Goal: Task Accomplishment & Management: Use online tool/utility

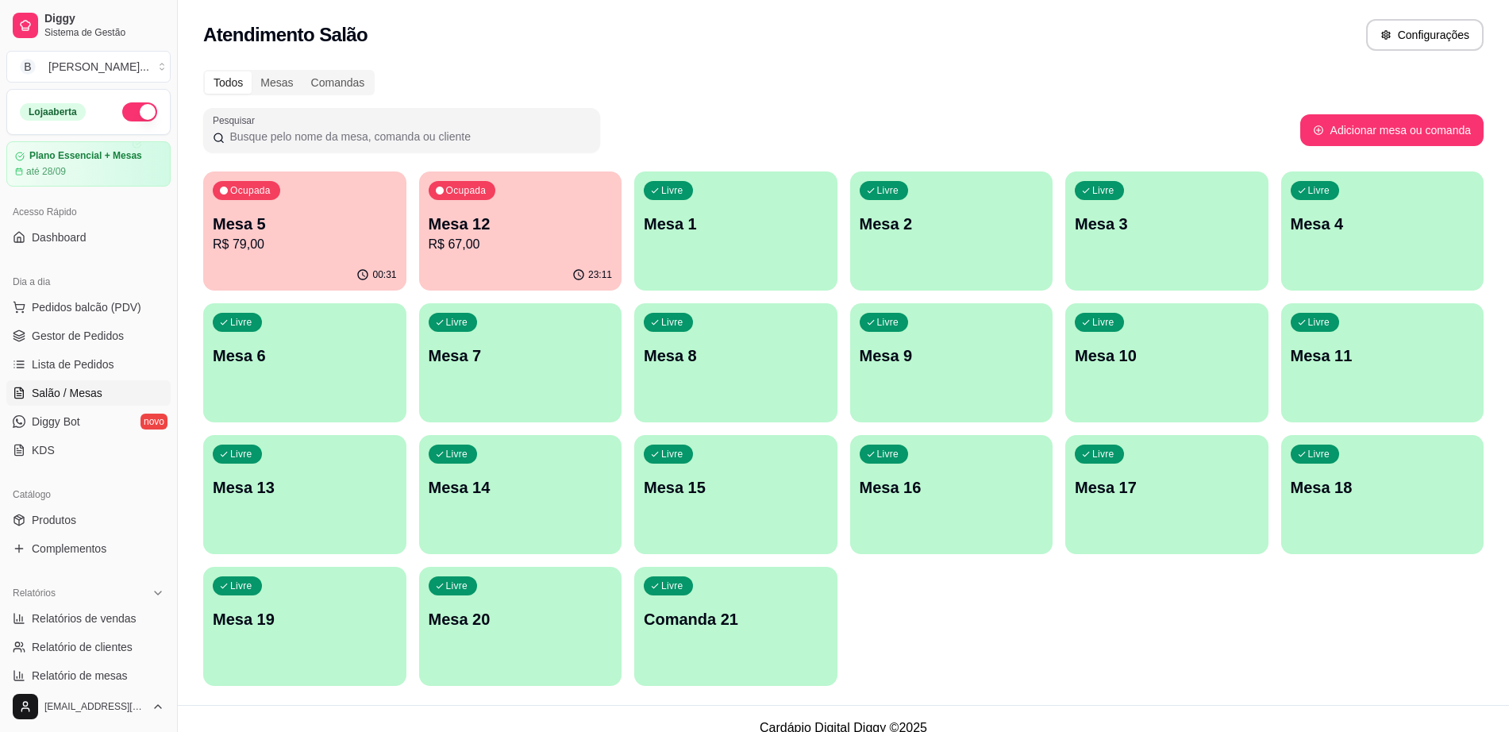
click at [115, 310] on span "Pedidos balcão (PDV)" at bounding box center [87, 307] width 110 height 16
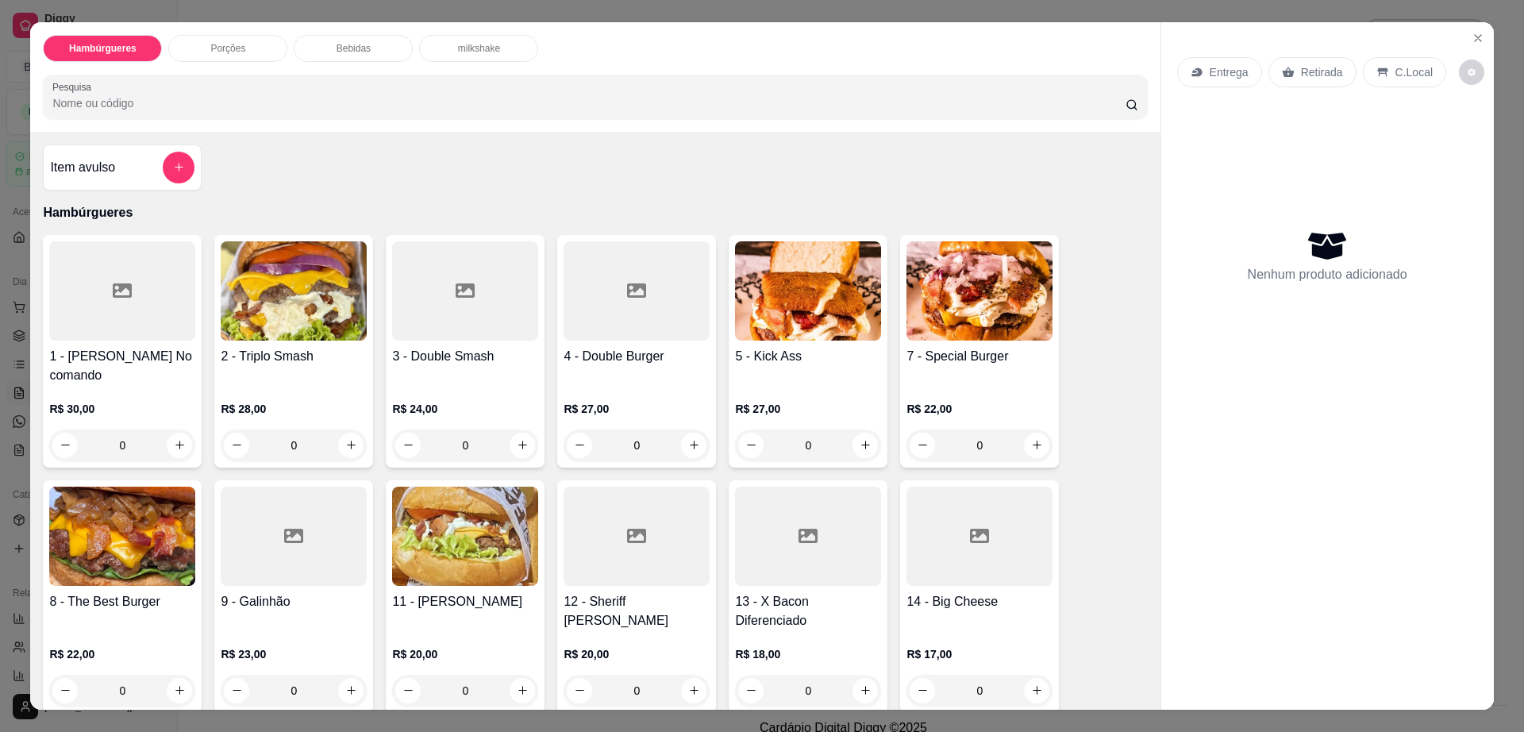
click at [457, 553] on img at bounding box center [465, 536] width 146 height 99
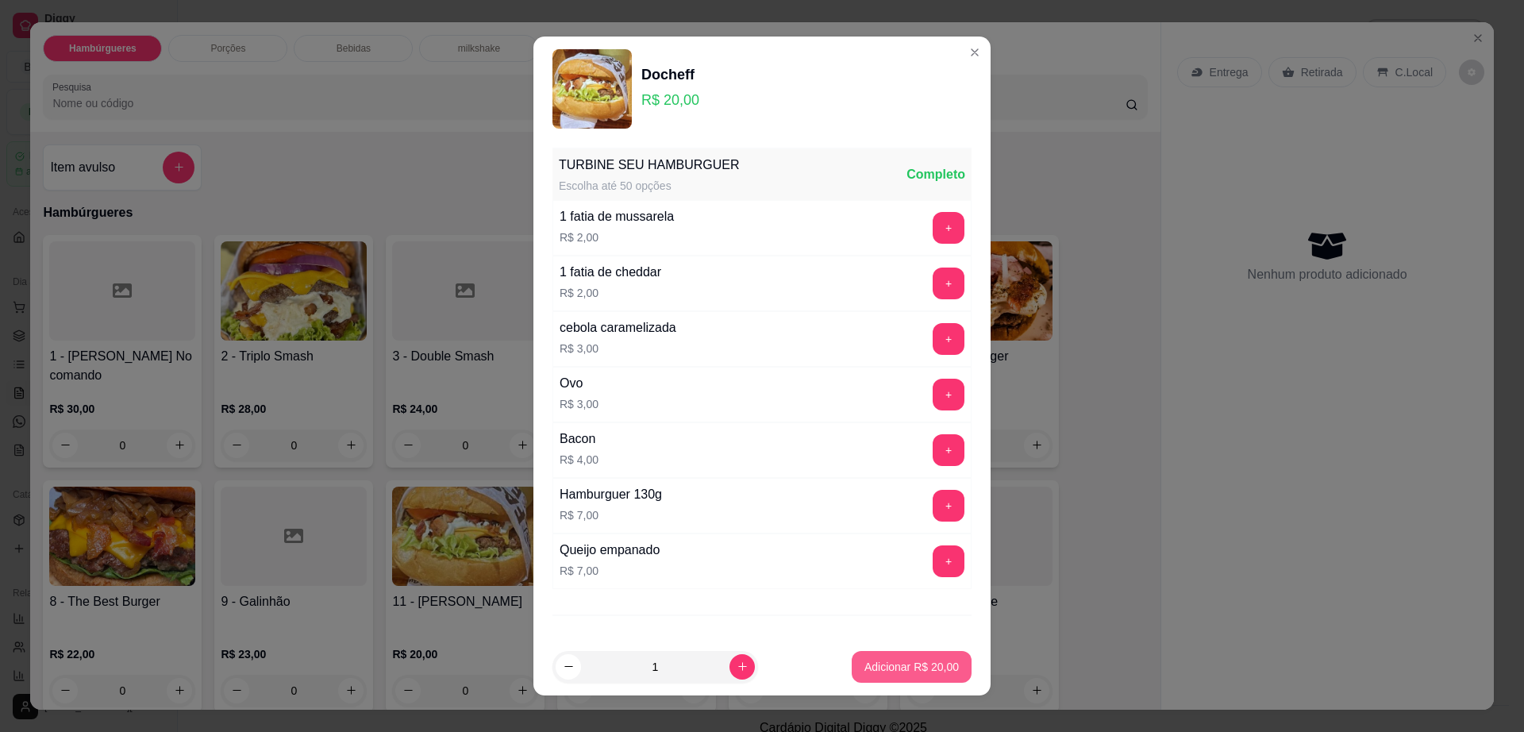
click at [900, 673] on p "Adicionar R$ 20,00" at bounding box center [912, 667] width 94 height 16
type input "1"
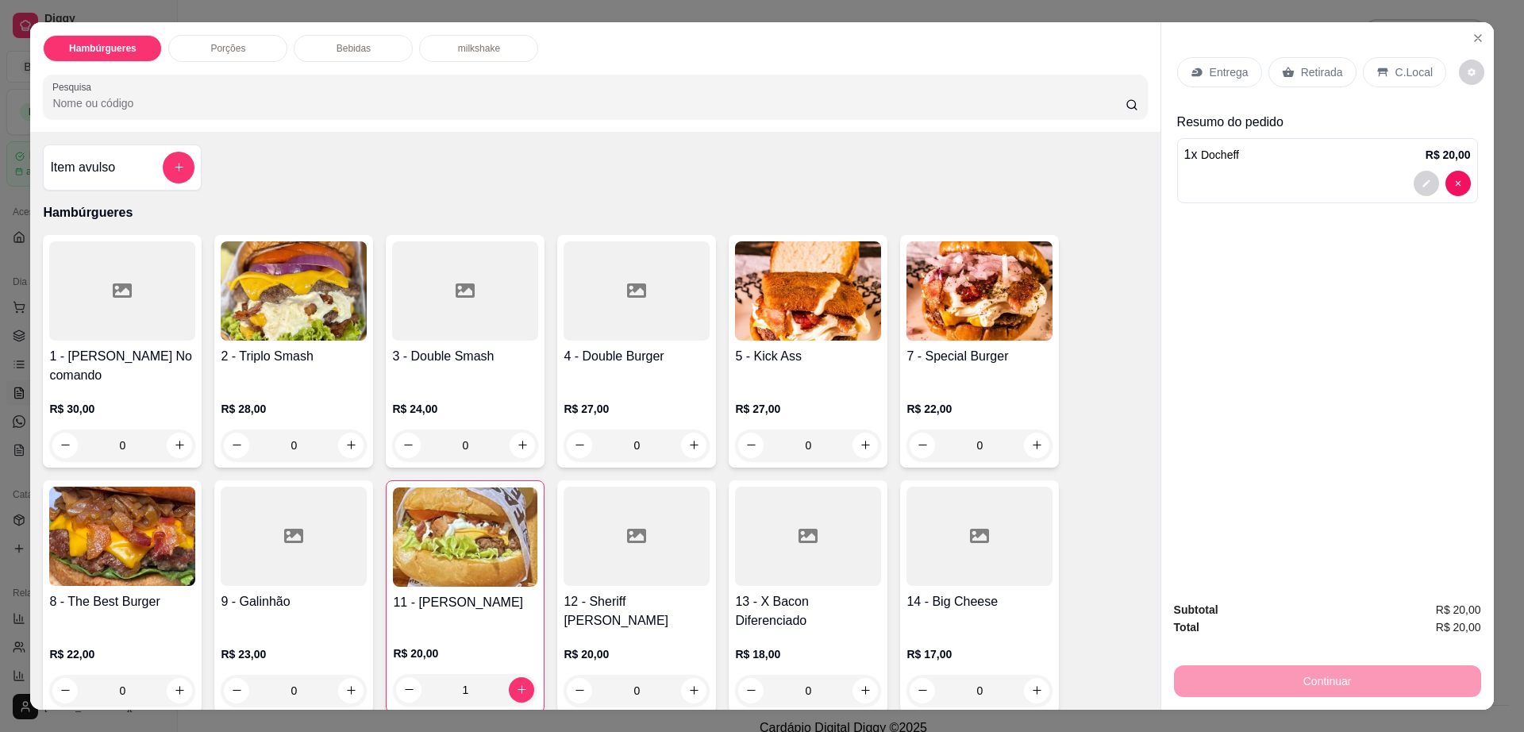
click at [1301, 75] on p "Retirada" at bounding box center [1322, 72] width 42 height 16
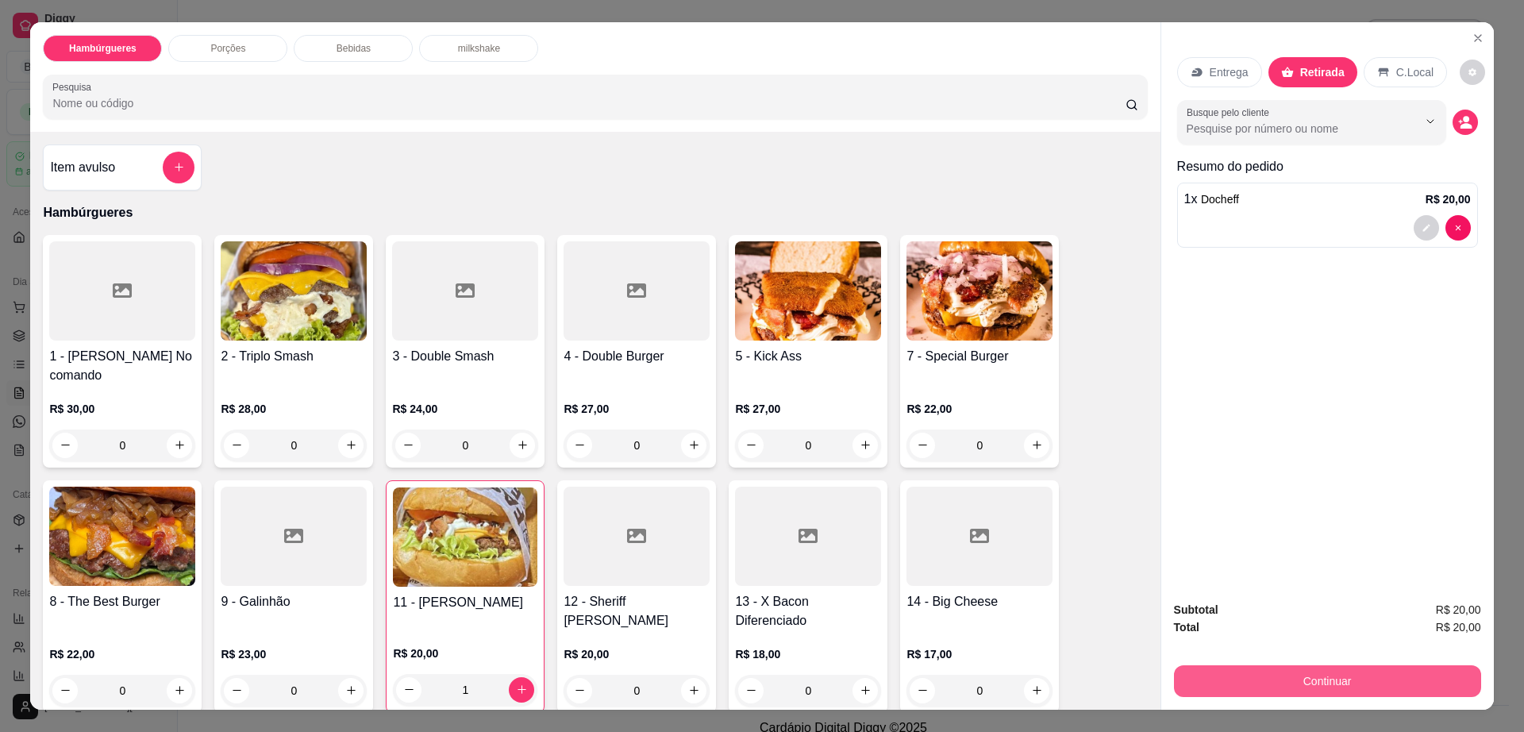
click at [1252, 685] on button "Continuar" at bounding box center [1327, 681] width 307 height 32
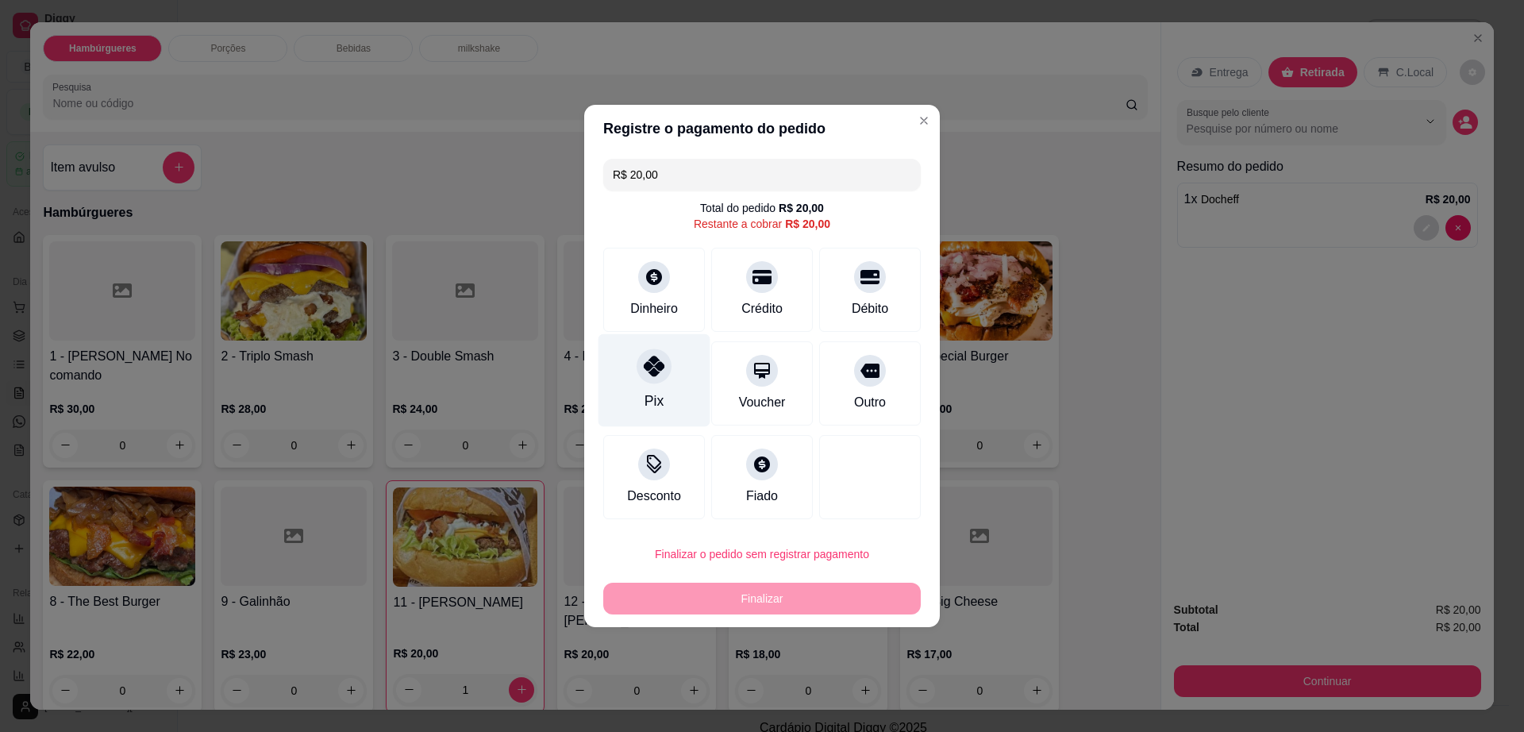
click at [645, 369] on icon at bounding box center [654, 366] width 21 height 21
type input "R$ 0,00"
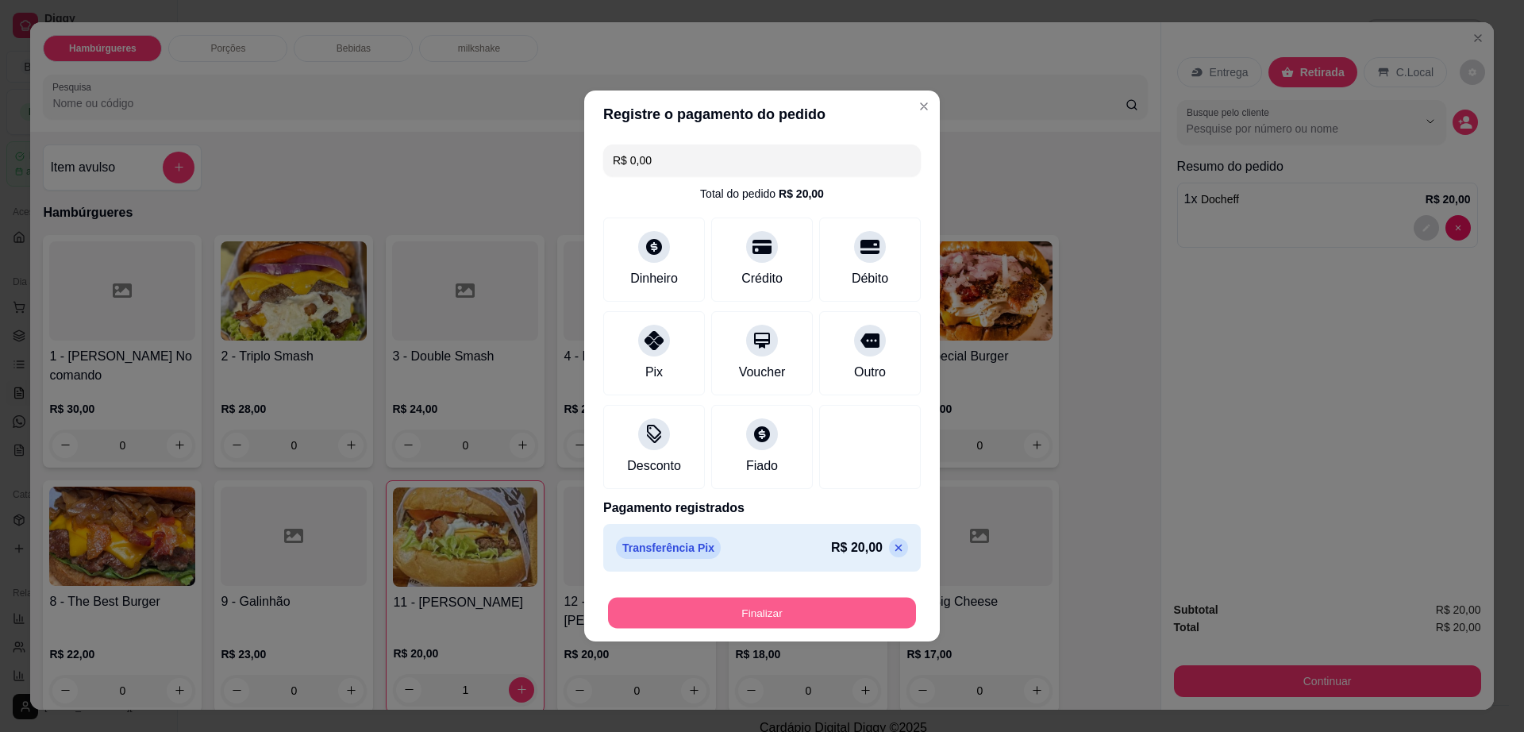
click at [797, 605] on button "Finalizar" at bounding box center [762, 613] width 308 height 31
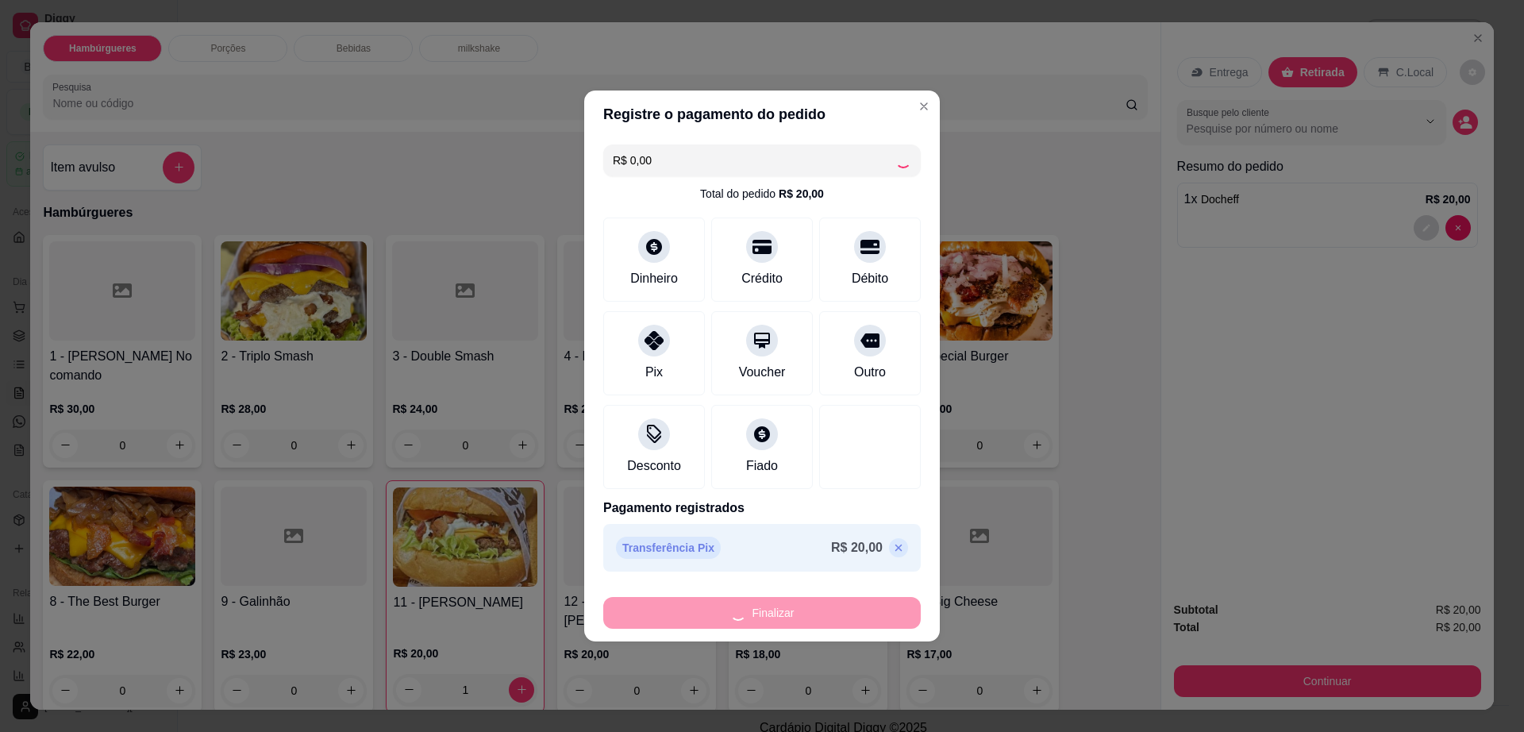
type input "0"
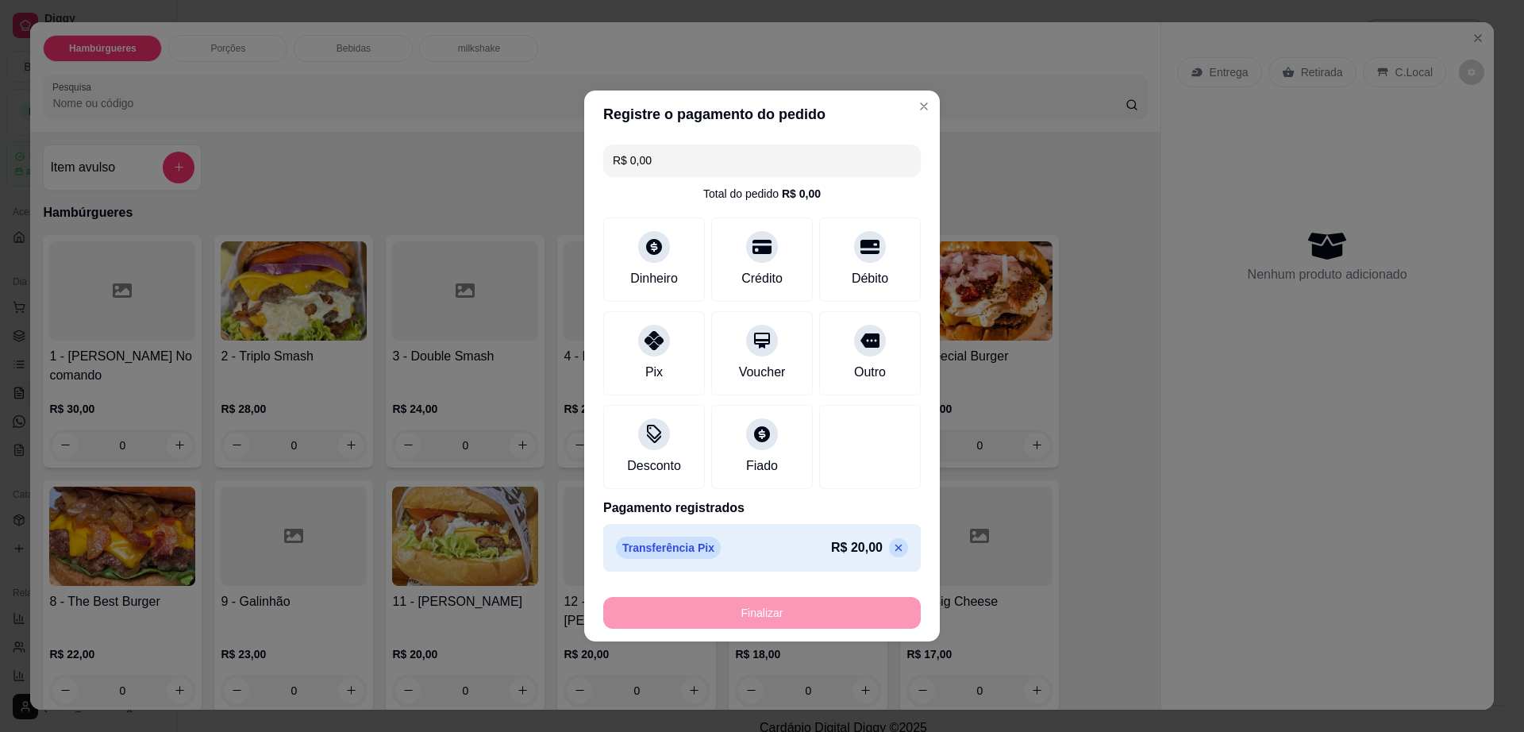
type input "-R$ 20,00"
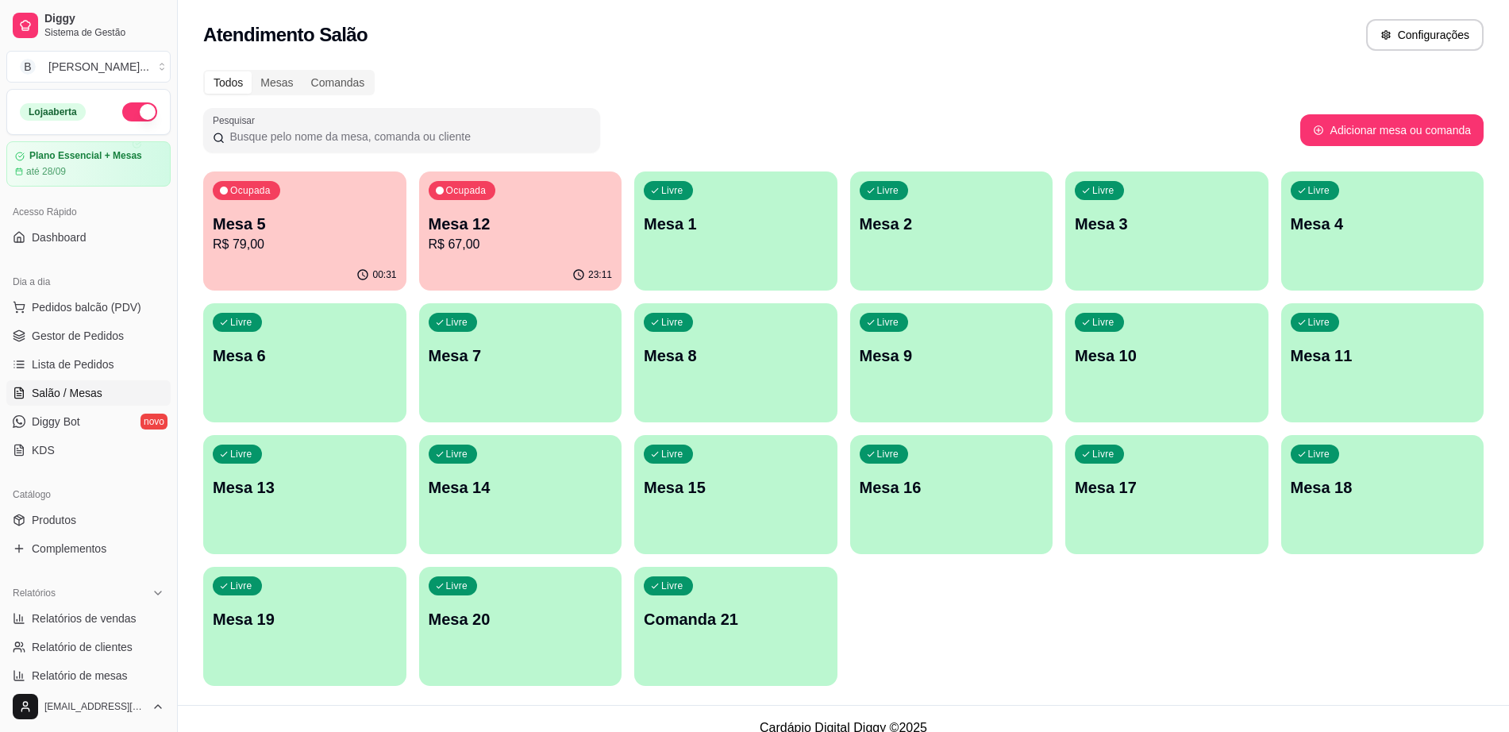
click at [314, 247] on p "R$ 79,00" at bounding box center [305, 244] width 184 height 19
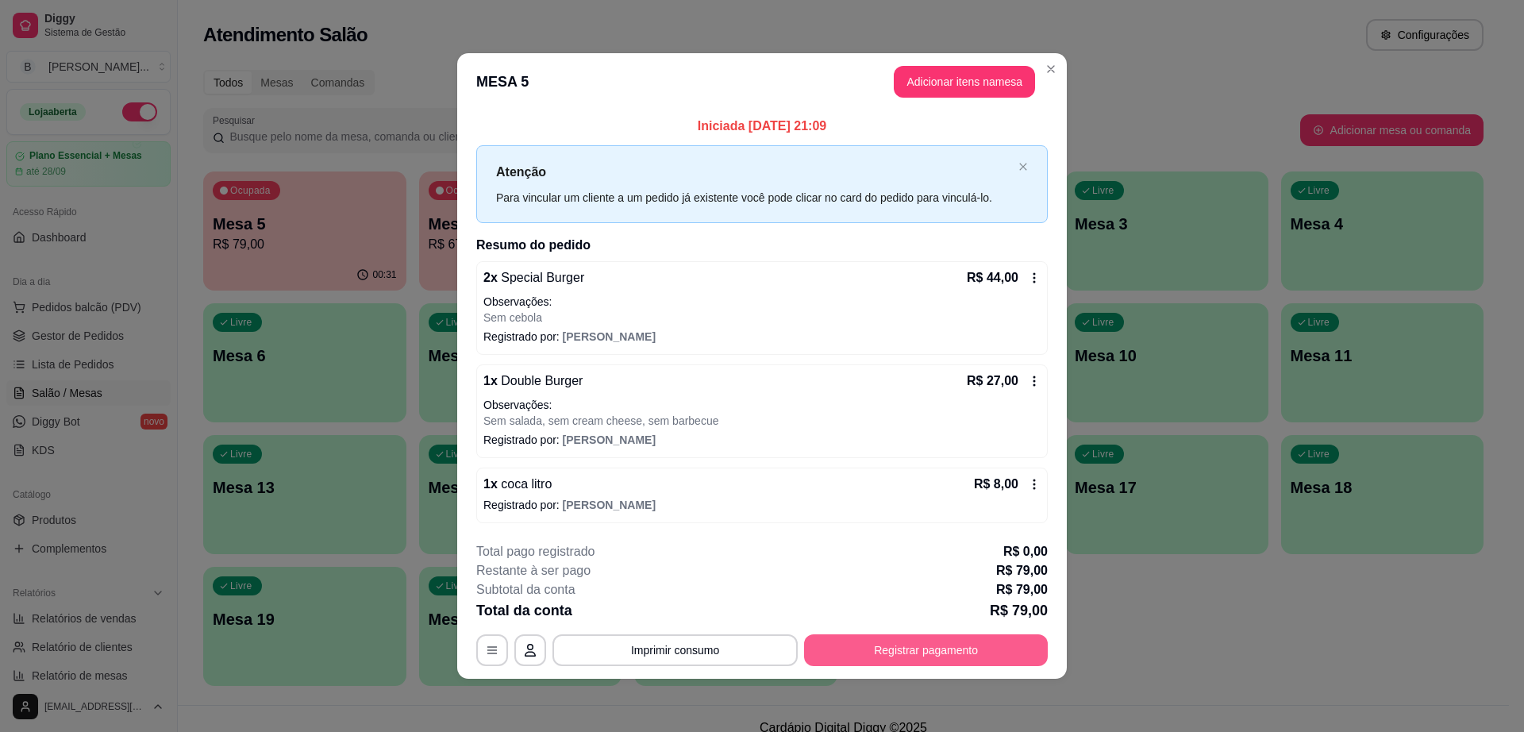
click at [977, 659] on button "Registrar pagamento" at bounding box center [926, 650] width 244 height 32
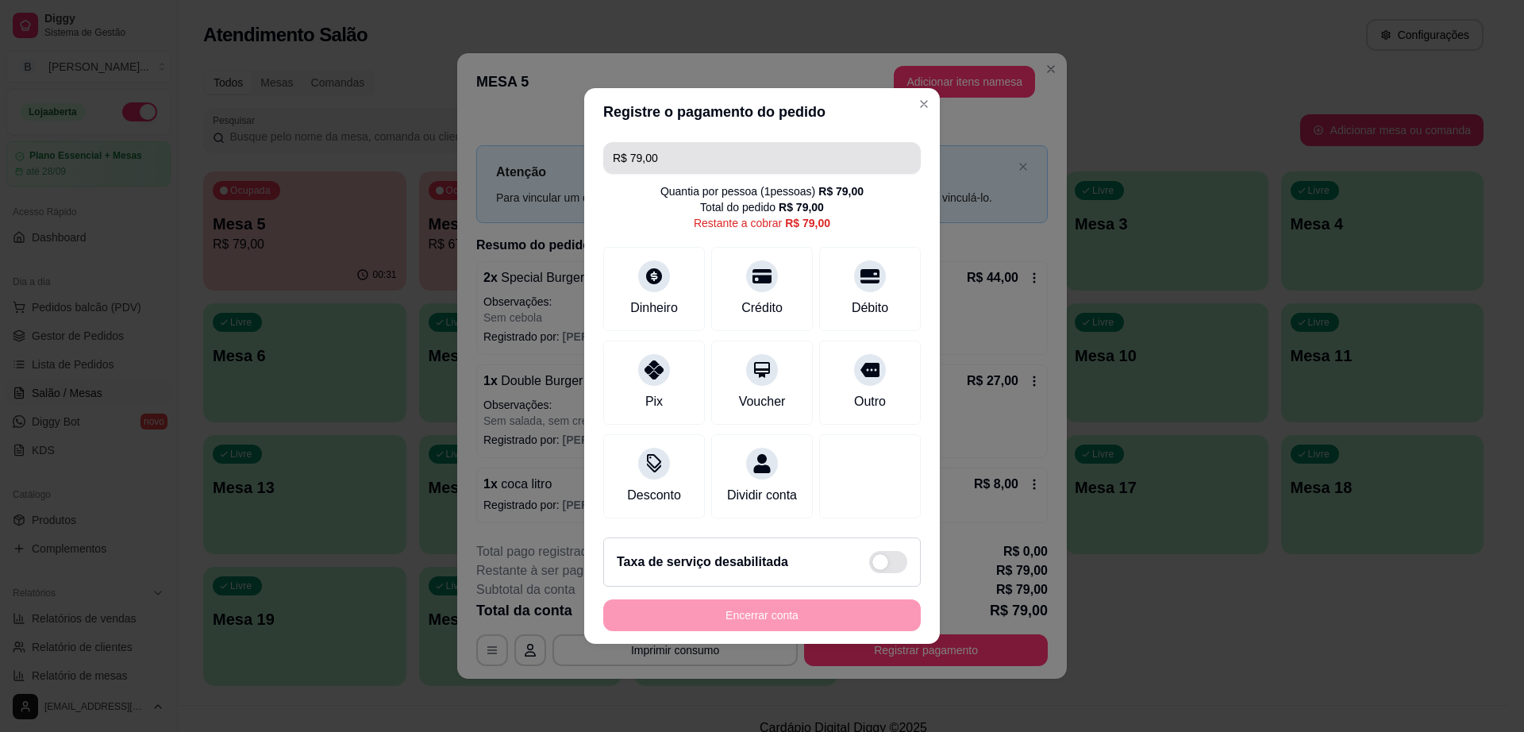
click at [696, 157] on input "R$ 79,00" at bounding box center [762, 158] width 299 height 32
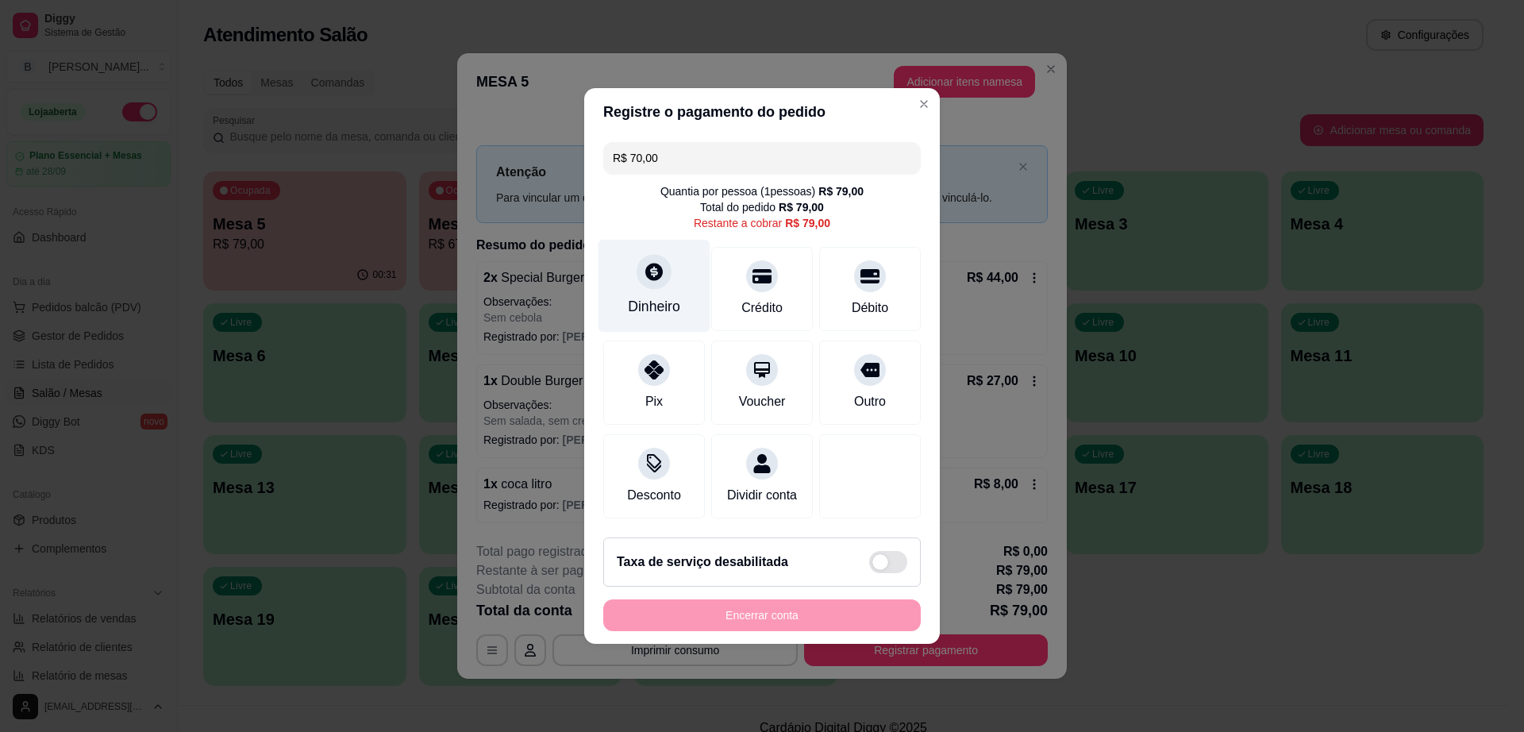
click at [661, 279] on div "Dinheiro" at bounding box center [655, 286] width 112 height 93
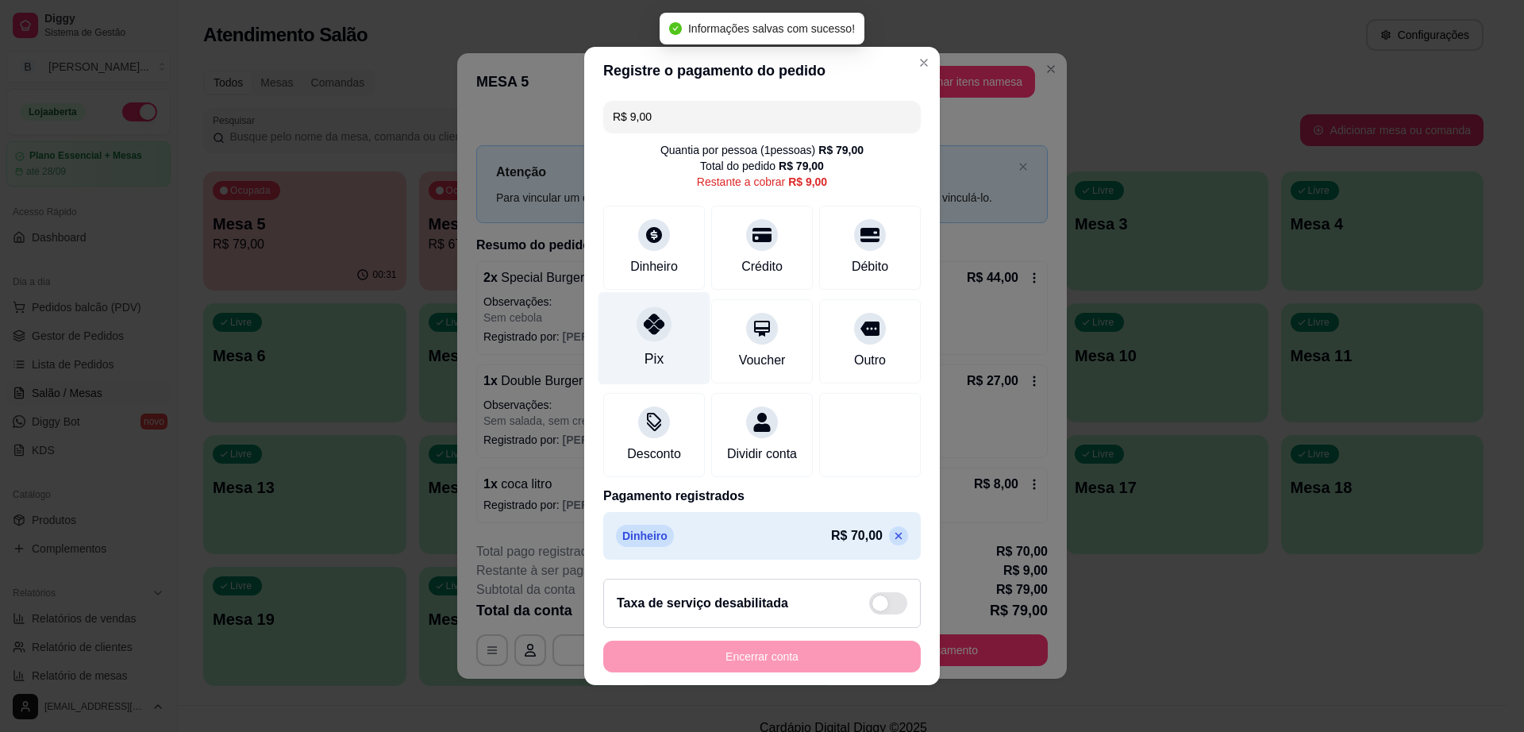
click at [657, 326] on div at bounding box center [654, 323] width 35 height 35
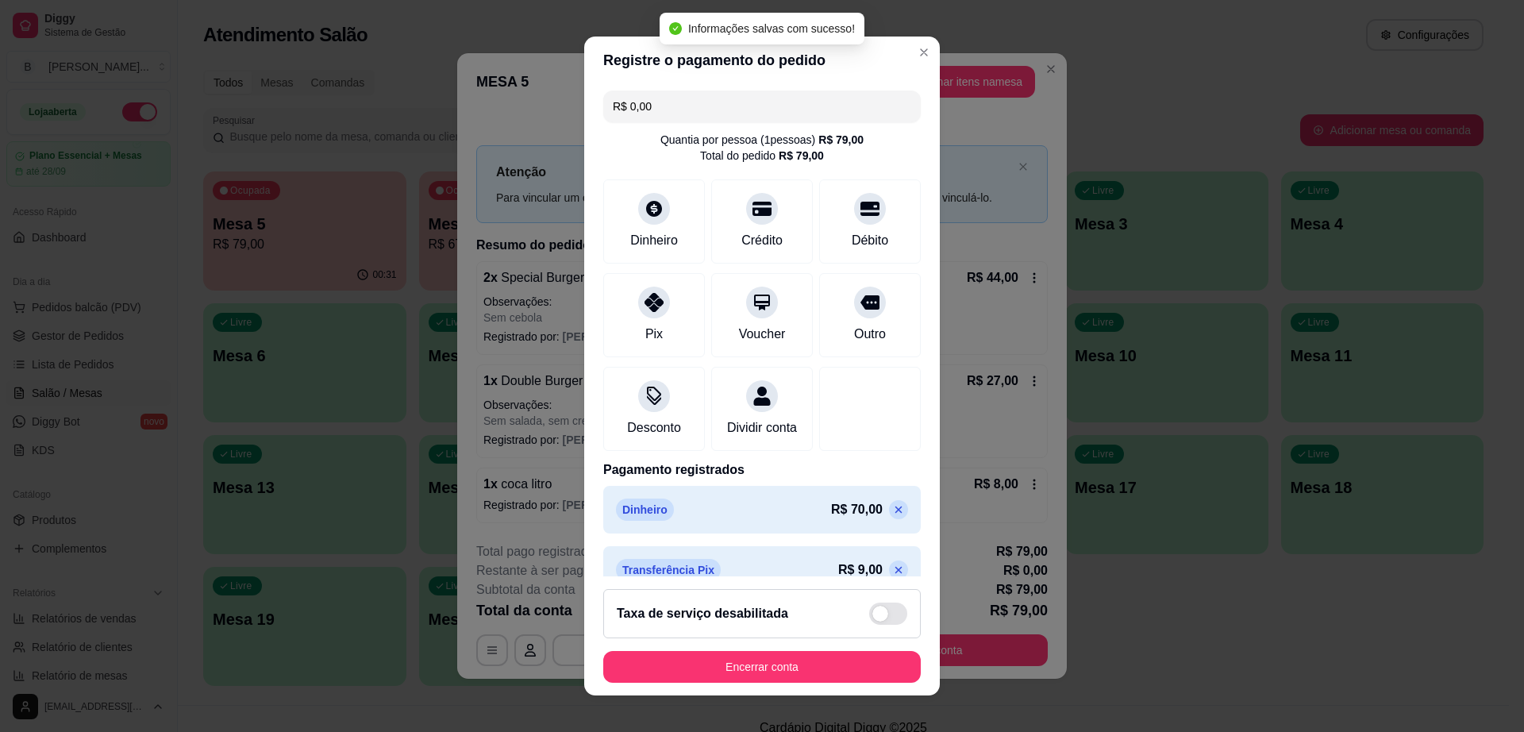
scroll to position [43, 0]
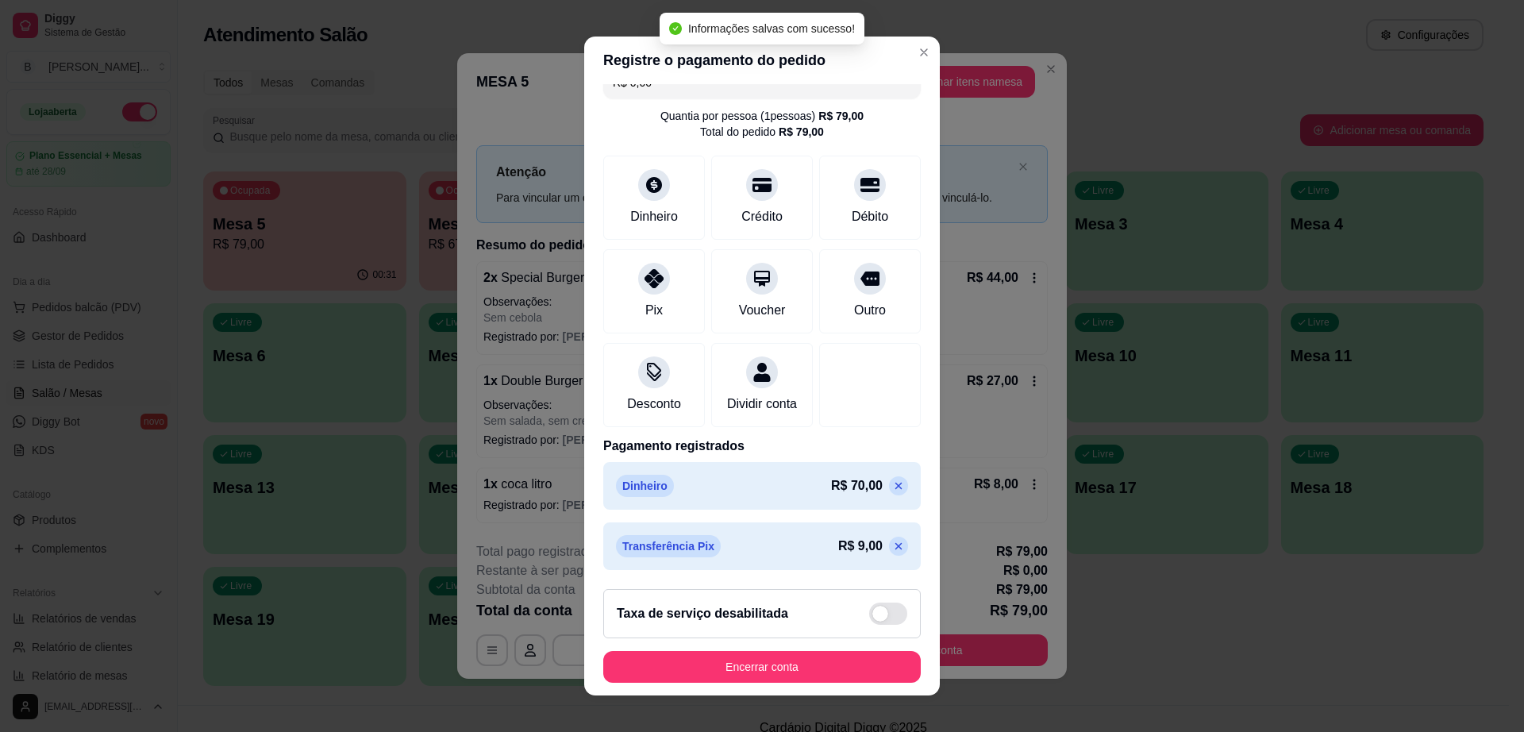
click at [892, 542] on icon at bounding box center [898, 546] width 13 height 13
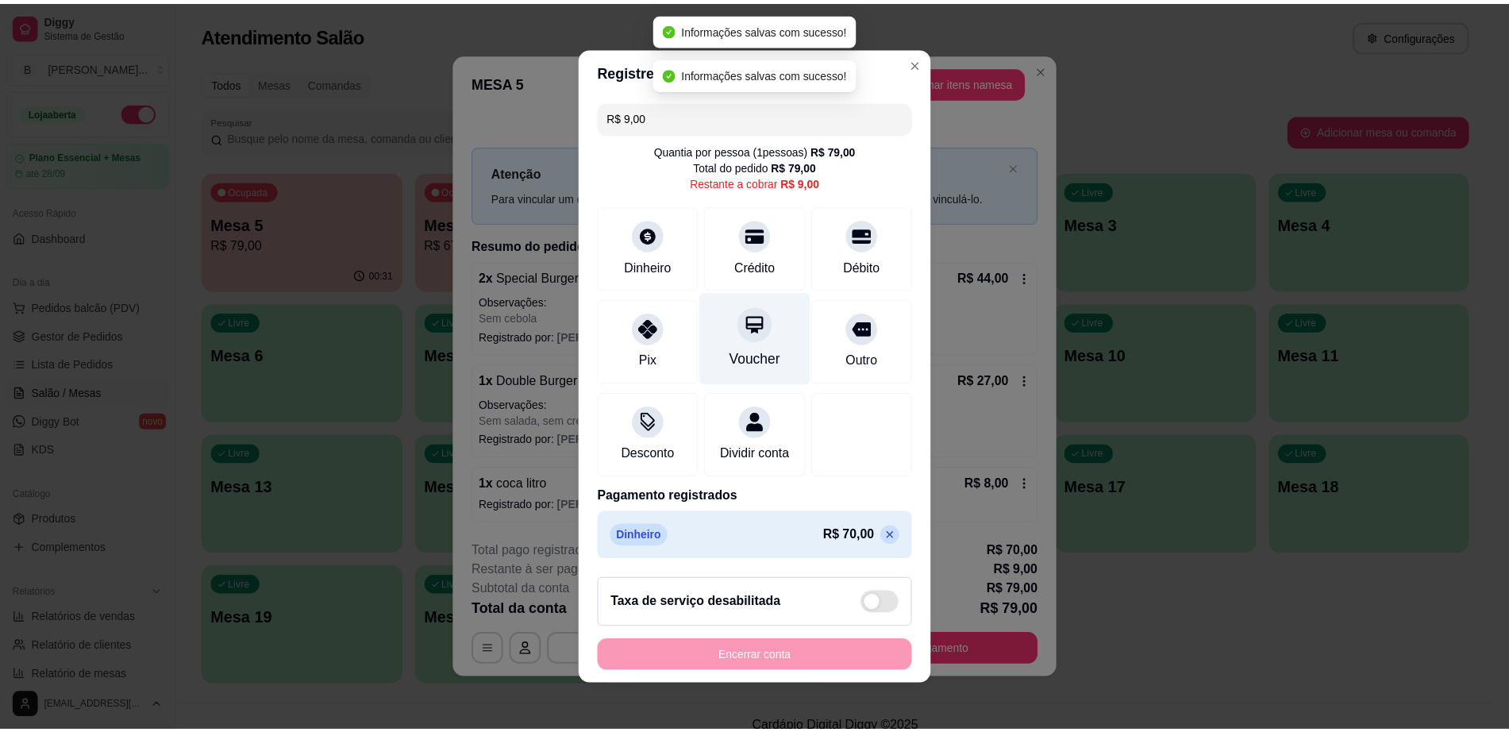
scroll to position [0, 0]
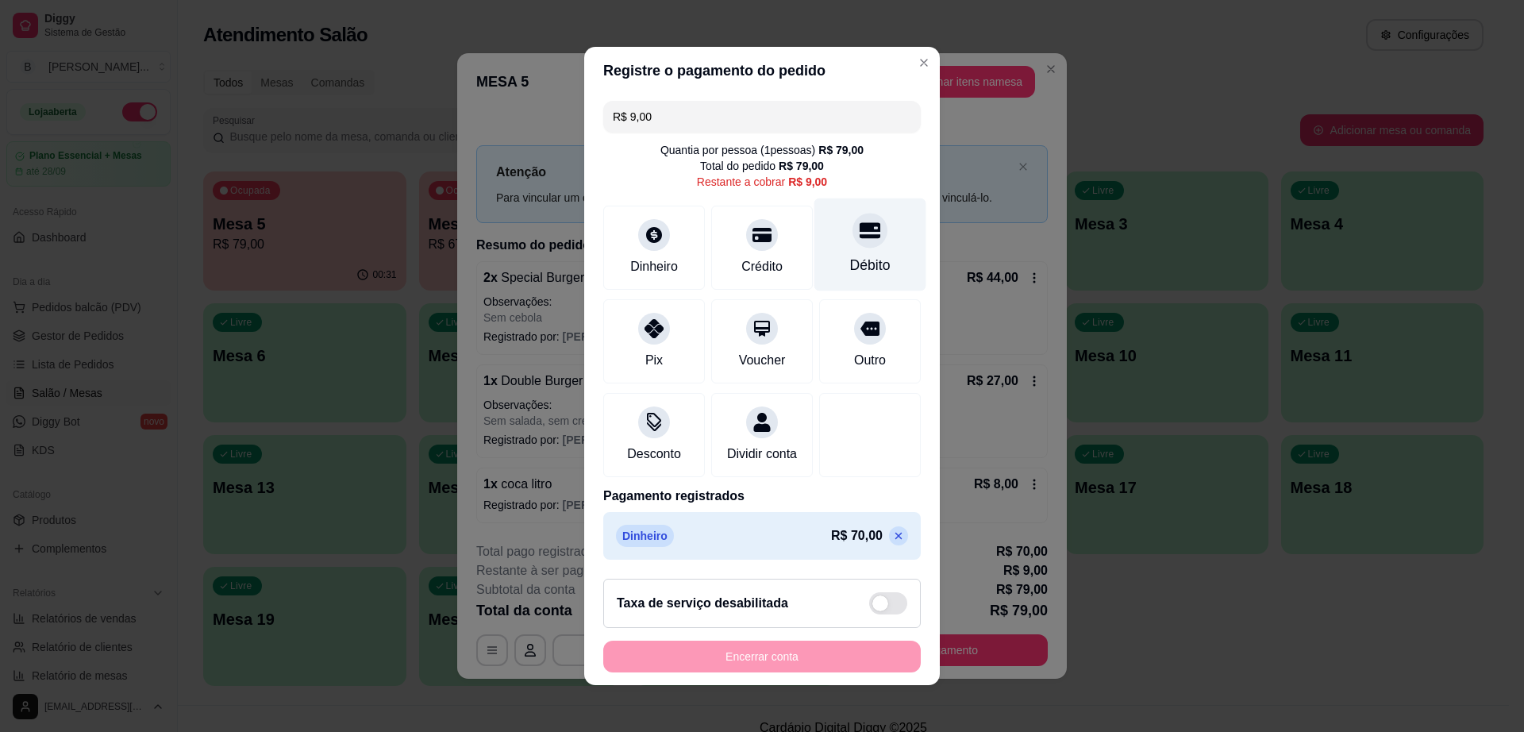
click at [833, 233] on div "Débito" at bounding box center [871, 244] width 112 height 93
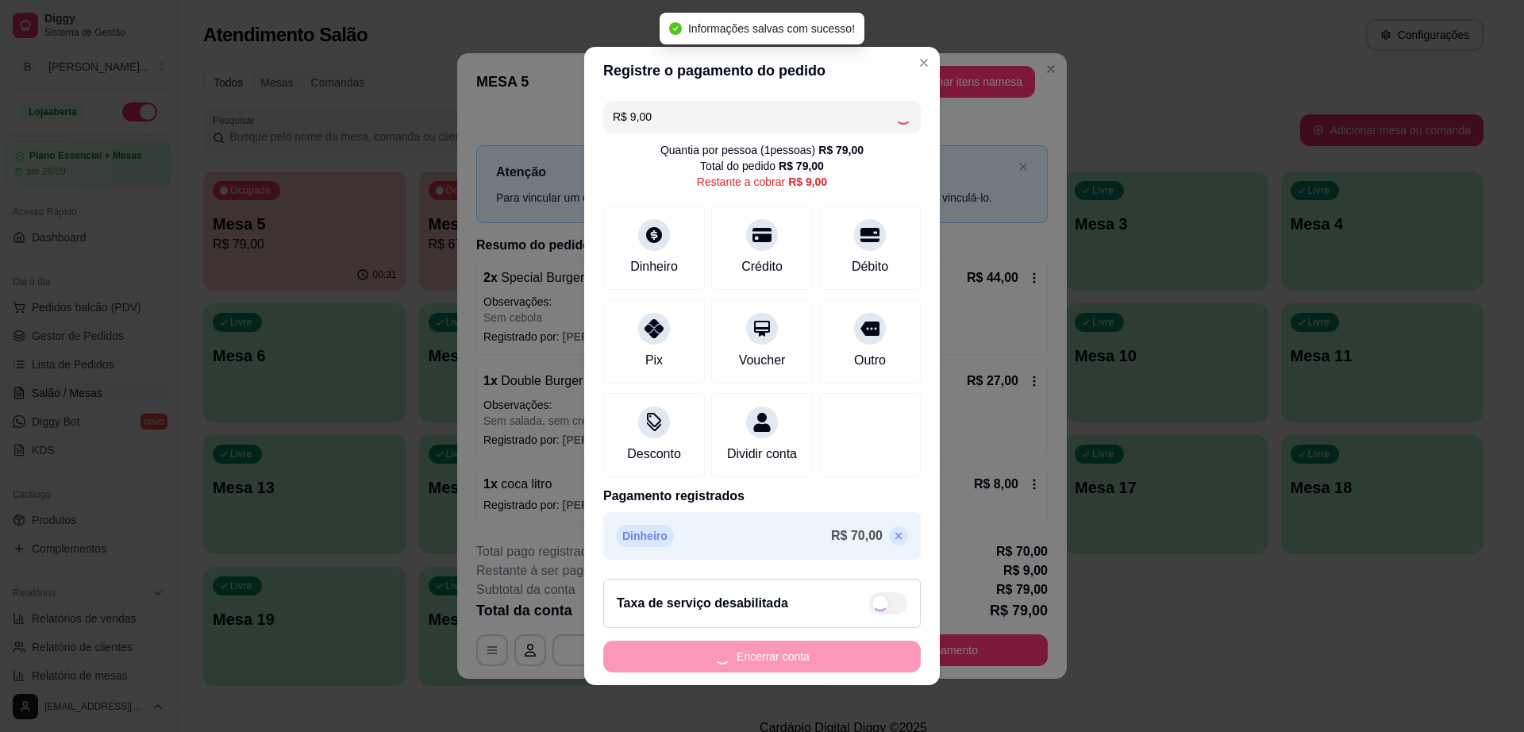
type input "R$ 0,00"
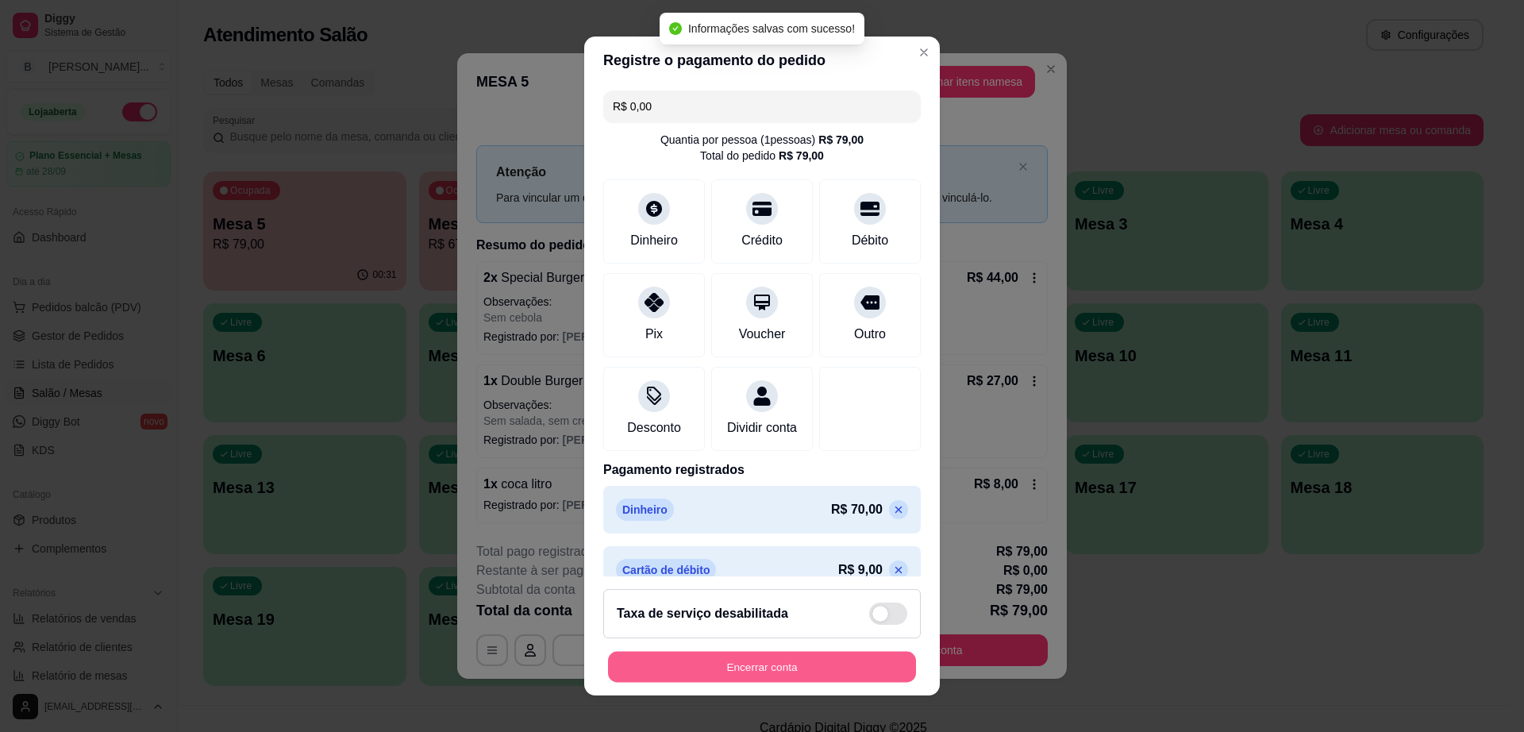
click at [831, 677] on button "Encerrar conta" at bounding box center [762, 667] width 308 height 31
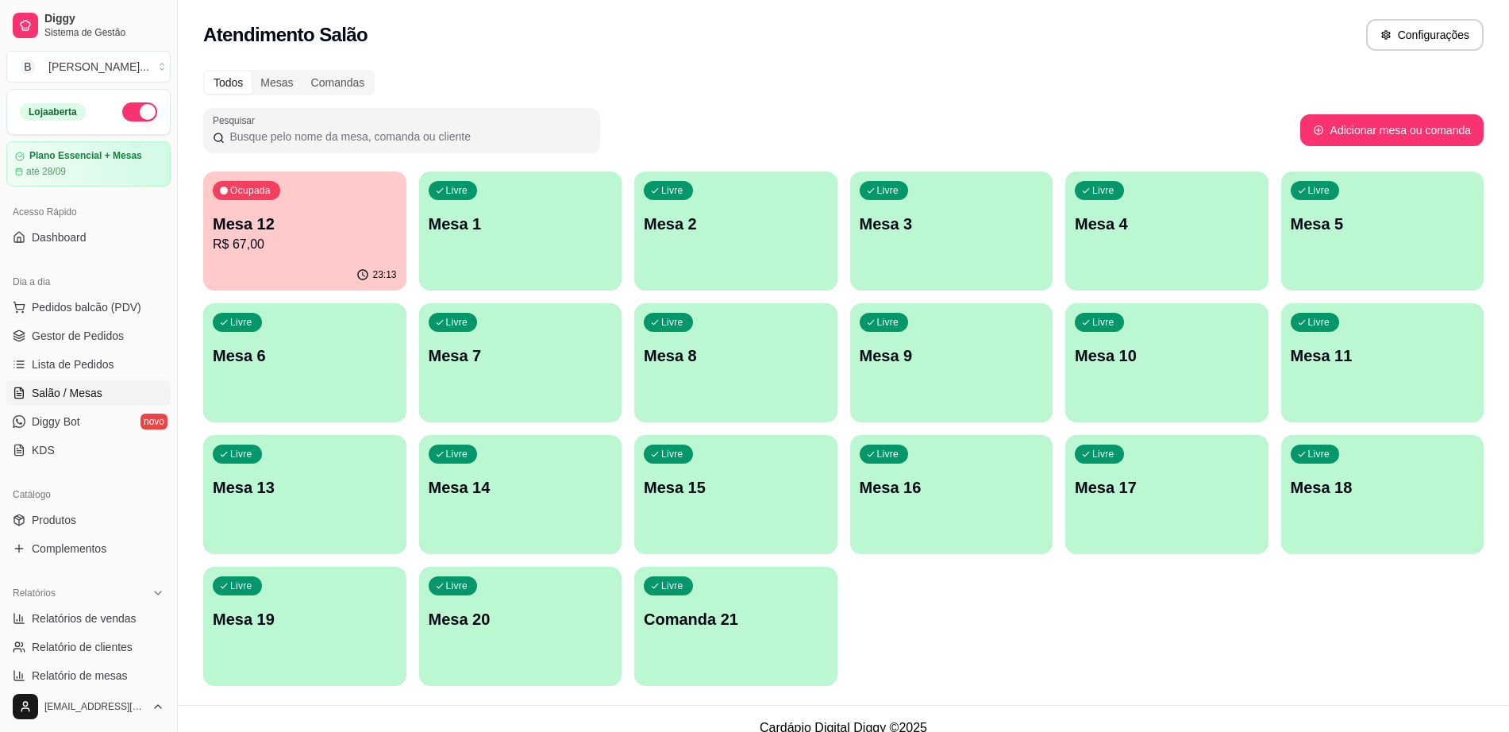
click at [308, 268] on div "23:13" at bounding box center [304, 275] width 203 height 31
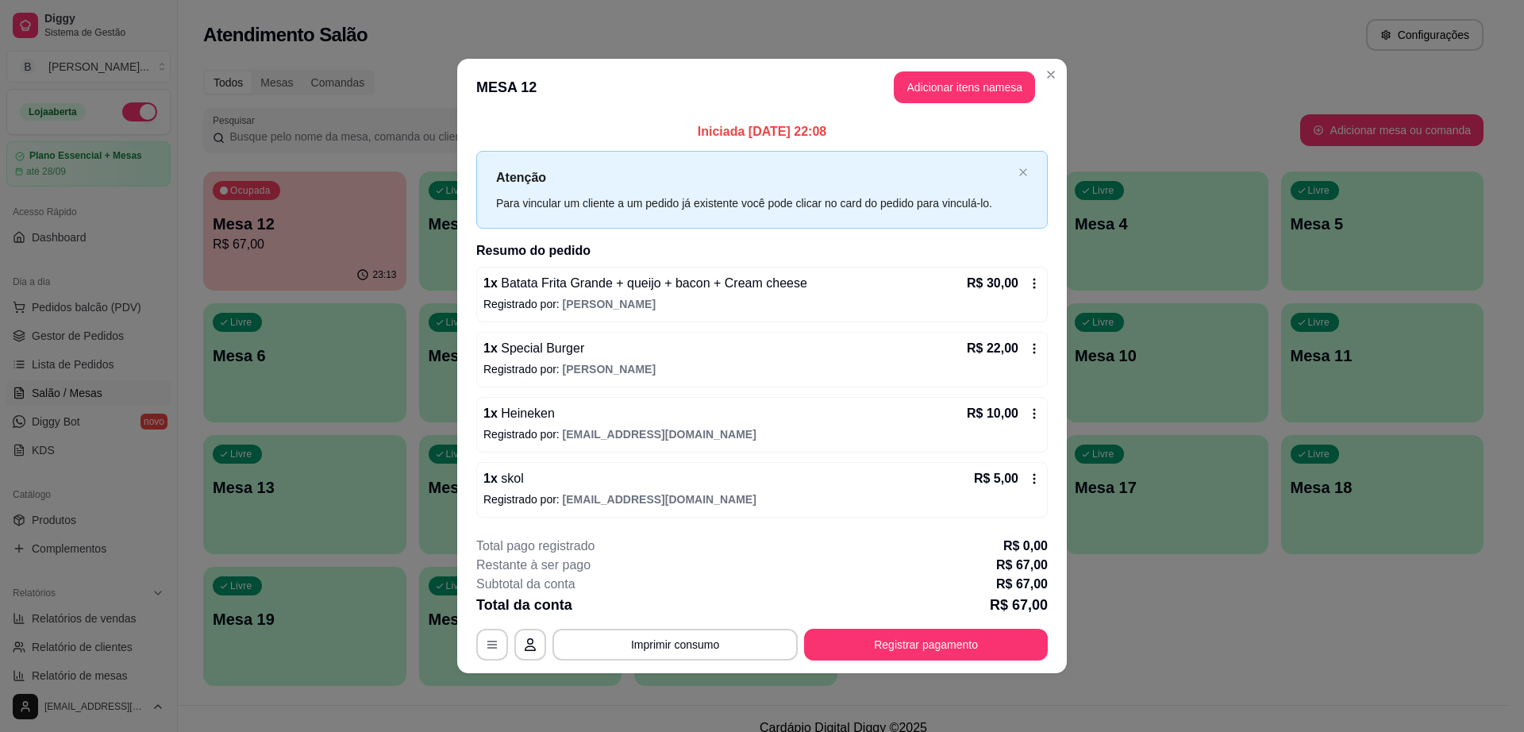
click at [1037, 272] on div "1 x Batata [PERSON_NAME] + queijo + bacon + Cream cheese R$ 30,00 Registrado po…" at bounding box center [762, 295] width 572 height 56
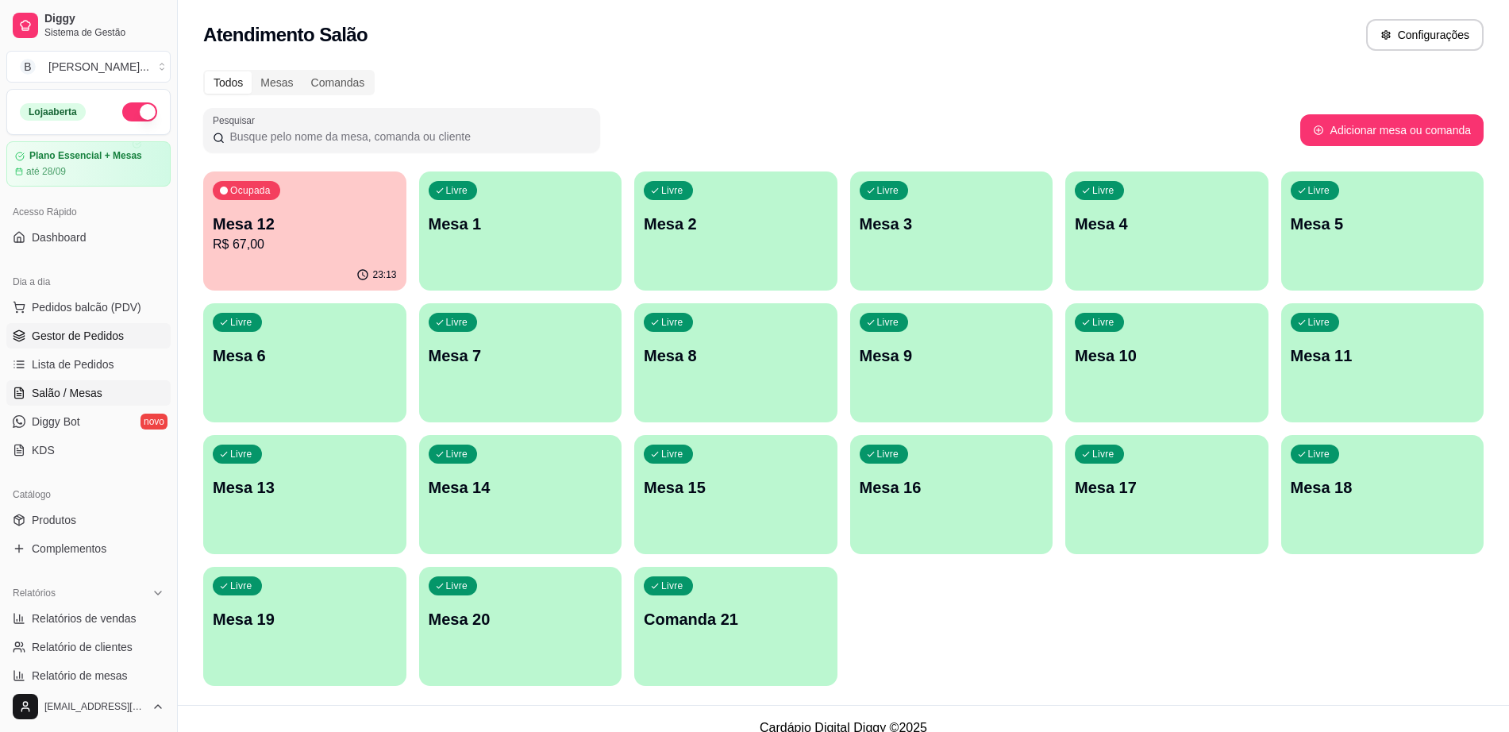
click at [104, 340] on span "Gestor de Pedidos" at bounding box center [78, 336] width 92 height 16
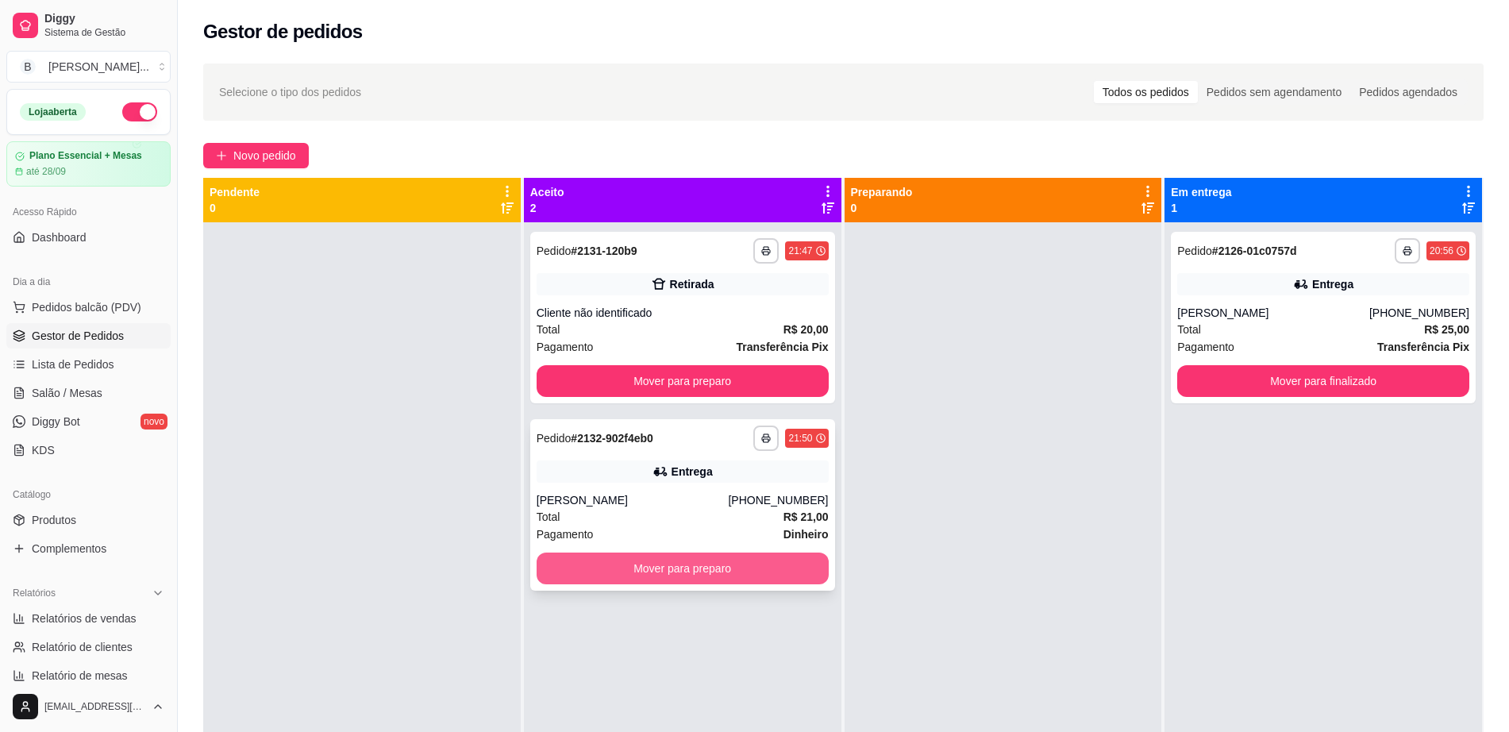
click at [756, 559] on button "Mover para preparo" at bounding box center [683, 569] width 292 height 32
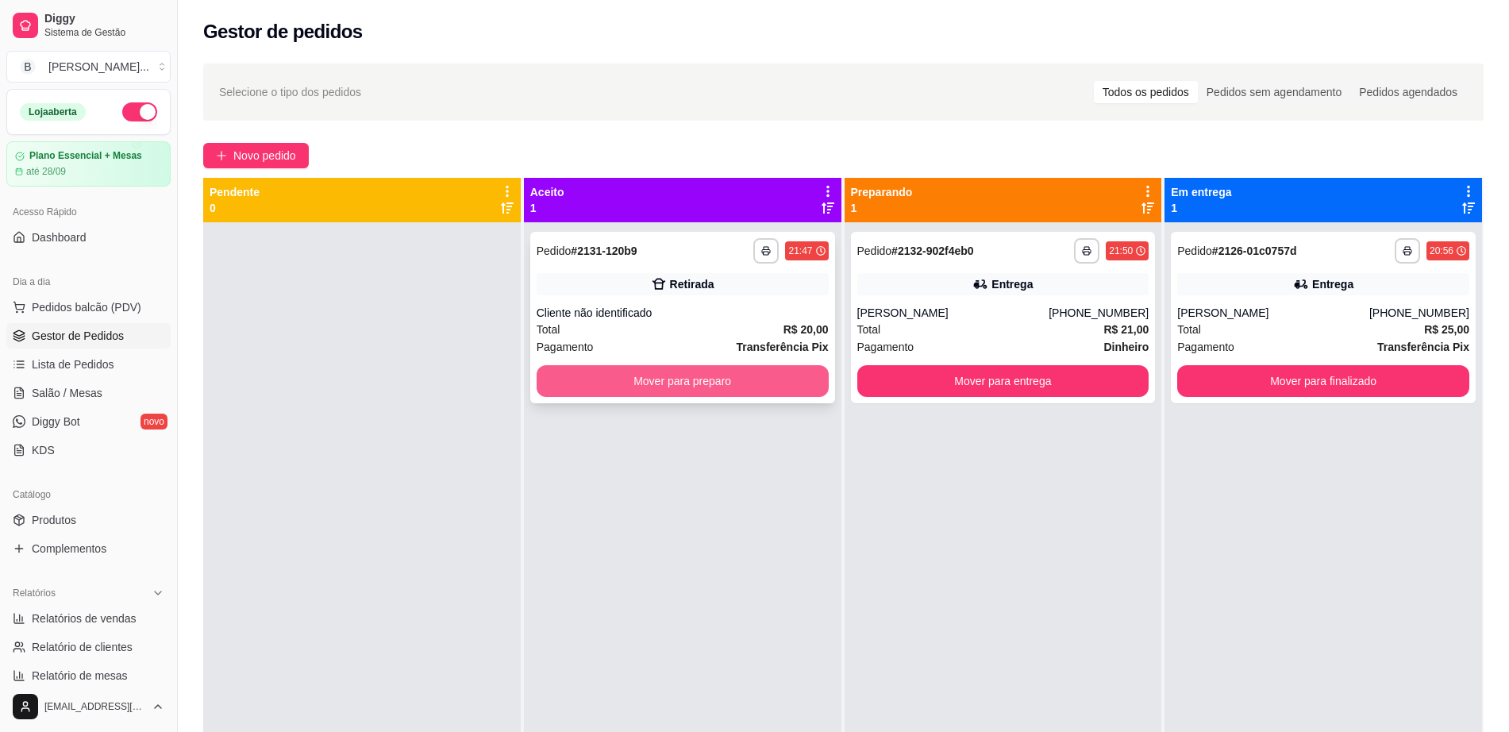
click at [633, 373] on button "Mover para preparo" at bounding box center [683, 381] width 292 height 32
